Goal: Transaction & Acquisition: Purchase product/service

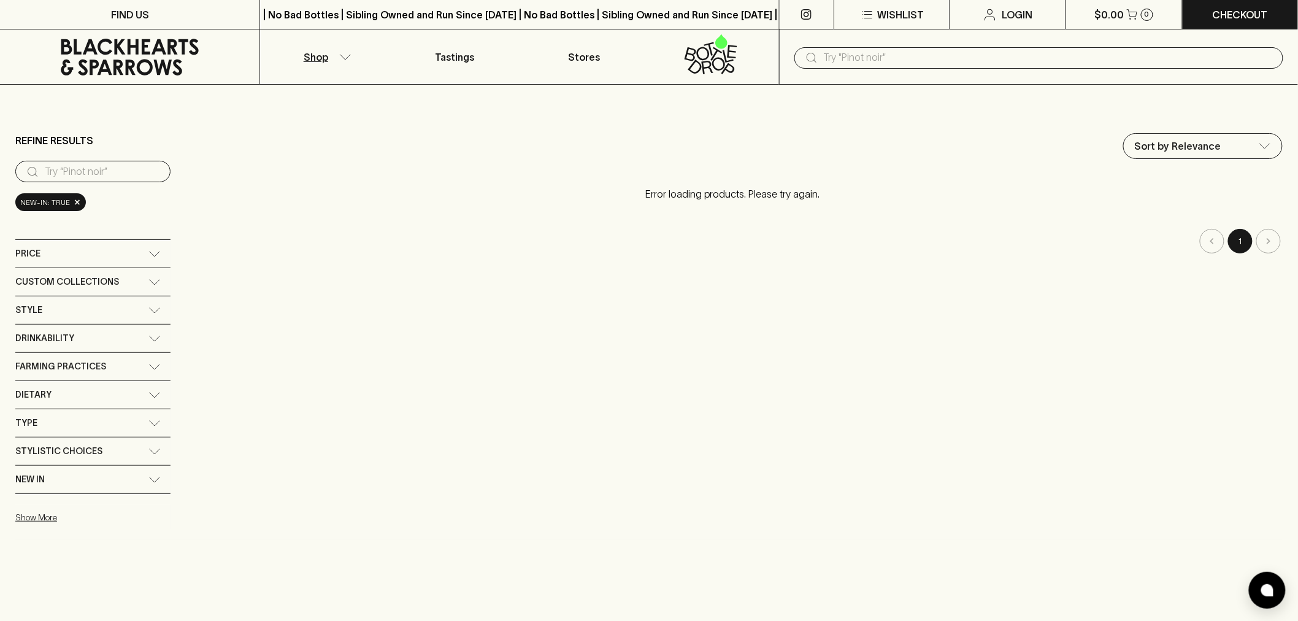
click at [846, 63] on input "text" at bounding box center [1049, 58] width 450 height 20
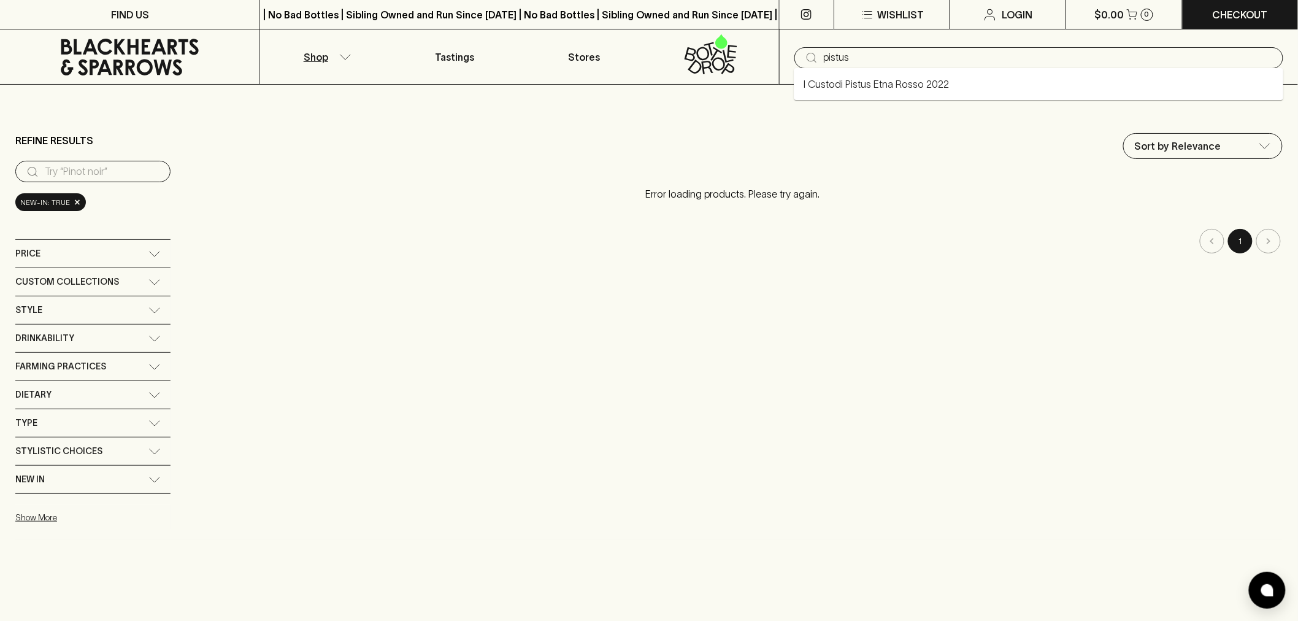
click at [917, 86] on link "I Custodi Pistus Etna Rosso 2022" at bounding box center [875, 84] width 145 height 15
type input "I Custodi Pistus Etna Rosso 2022"
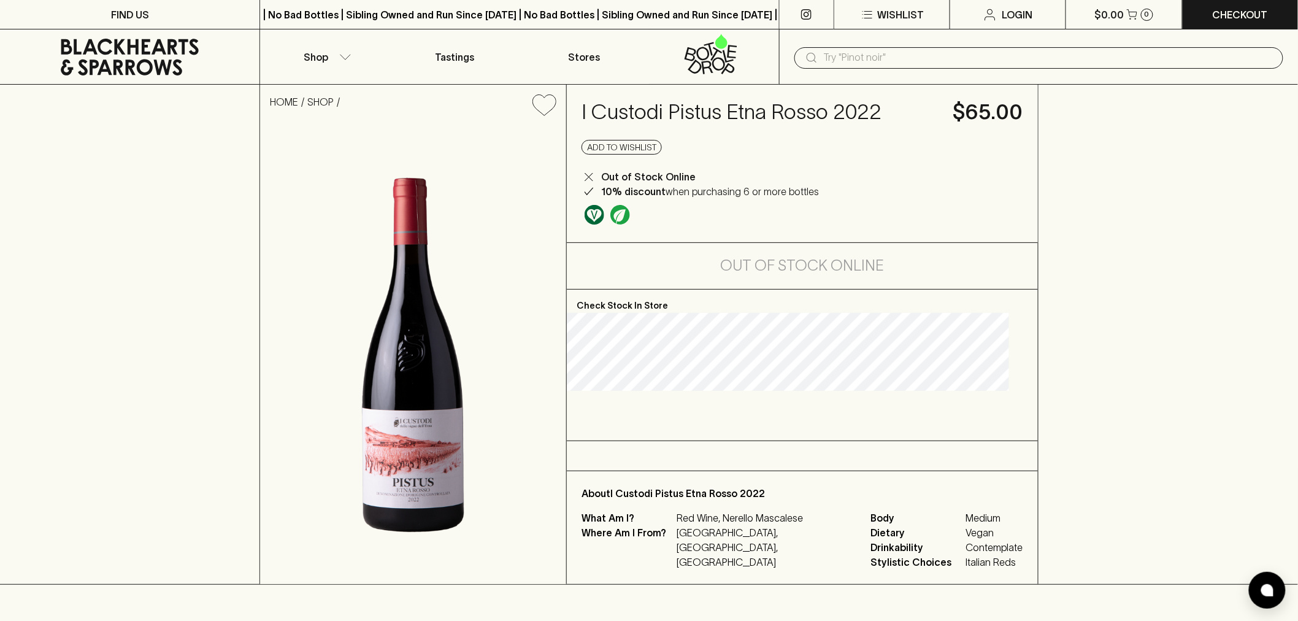
click at [775, 109] on h4 "I Custodi Pistus Etna Rosso 2022" at bounding box center [759, 112] width 357 height 26
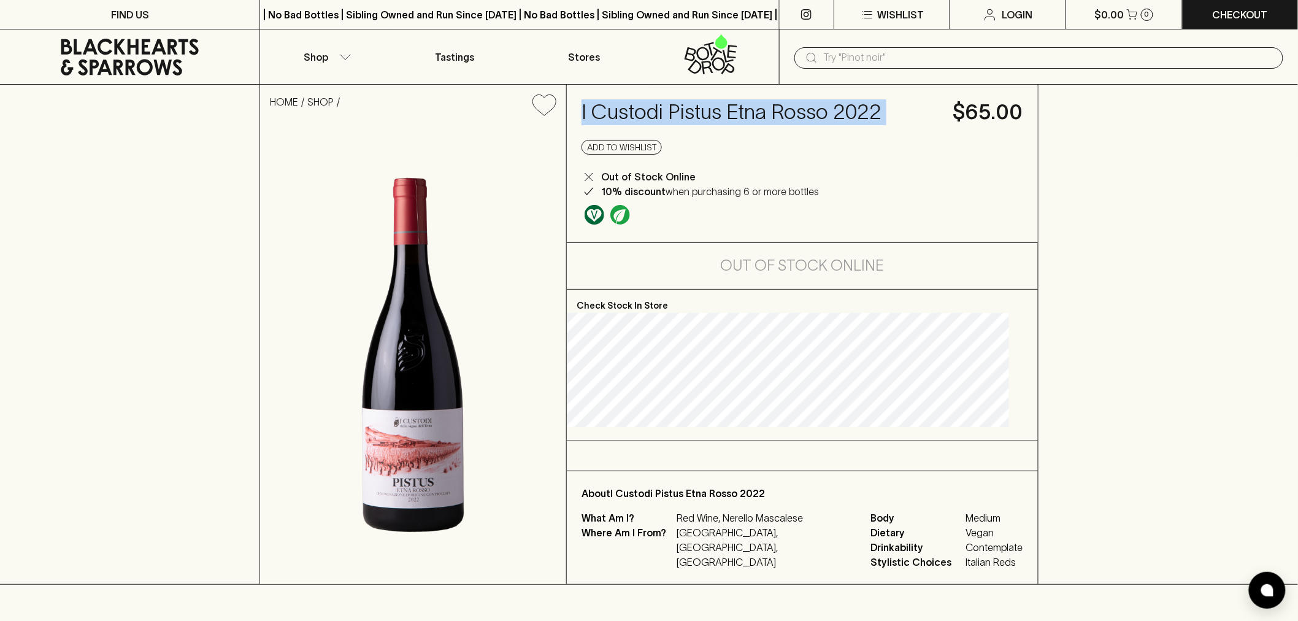
click at [775, 109] on h4 "I Custodi Pistus Etna Rosso 2022" at bounding box center [759, 112] width 357 height 26
